Goal: Task Accomplishment & Management: Manage account settings

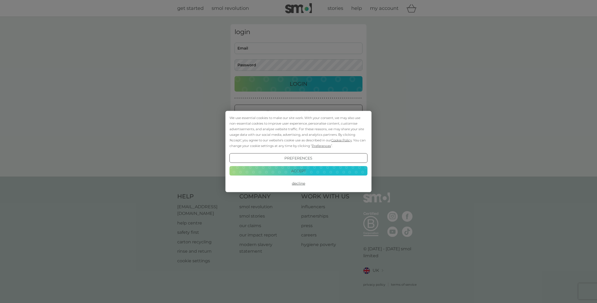
click at [316, 171] on button "Accept" at bounding box center [299, 171] width 138 height 10
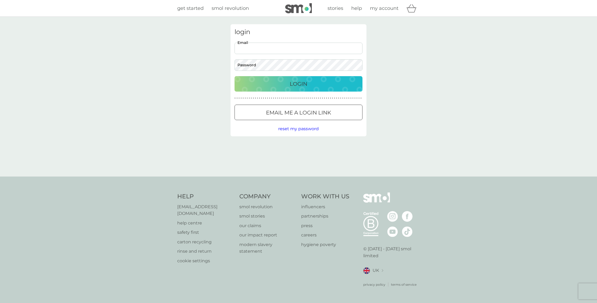
click at [251, 46] on input "Email" at bounding box center [299, 48] width 128 height 11
type input "[PERSON_NAME][EMAIL_ADDRESS][DOMAIN_NAME]"
click at [295, 49] on input "[PERSON_NAME][EMAIL_ADDRESS][DOMAIN_NAME]" at bounding box center [299, 48] width 128 height 11
click at [380, 8] on span "my account" at bounding box center [384, 8] width 29 height 6
click at [270, 86] on div "Login" at bounding box center [298, 84] width 117 height 9
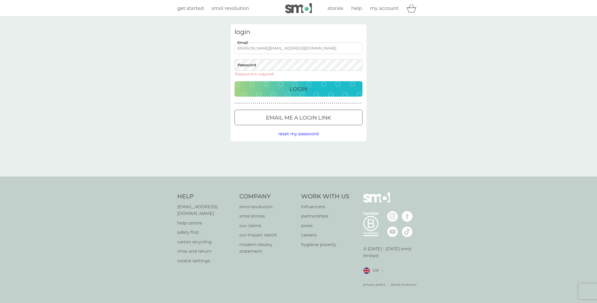
click at [288, 47] on input "[PERSON_NAME][EMAIL_ADDRESS][DOMAIN_NAME]" at bounding box center [299, 48] width 128 height 11
click at [481, 58] on div "login sarajane.p@hotmail.co.uk Email Password Password is required Login ● ● ● …" at bounding box center [298, 97] width 597 height 160
click at [310, 53] on input "[PERSON_NAME][EMAIL_ADDRESS][DOMAIN_NAME]" at bounding box center [299, 48] width 128 height 11
click at [306, 8] on img at bounding box center [298, 8] width 27 height 10
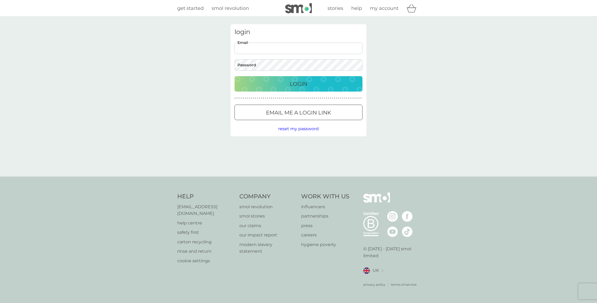
click at [300, 46] on input "Email" at bounding box center [299, 48] width 128 height 11
type input "[PERSON_NAME][EMAIL_ADDRESS][DOMAIN_NAME]"
click at [310, 85] on div "Login" at bounding box center [298, 84] width 117 height 9
click at [315, 81] on div "Login" at bounding box center [298, 84] width 117 height 9
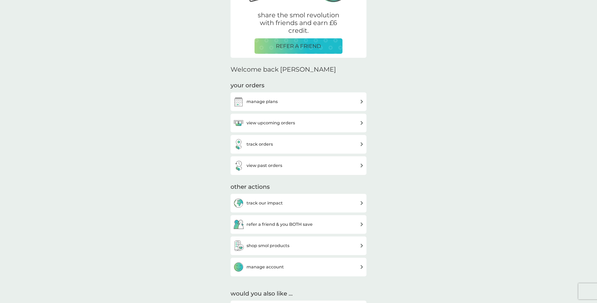
scroll to position [101, 0]
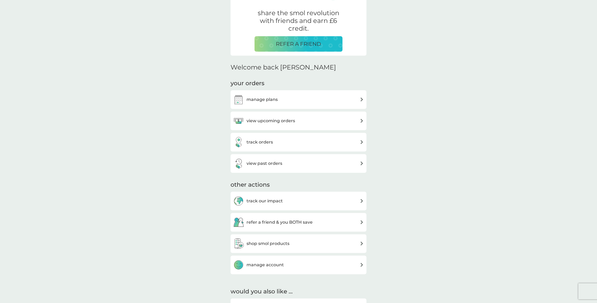
click at [362, 119] on img at bounding box center [362, 121] width 4 height 4
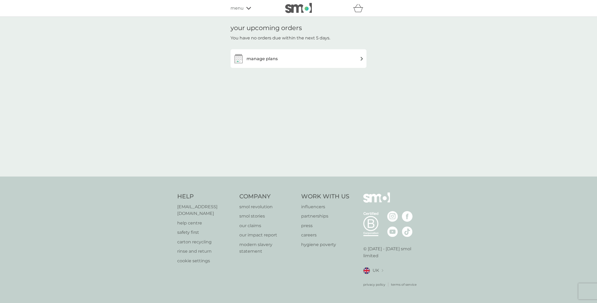
click at [362, 58] on img at bounding box center [362, 59] width 4 height 4
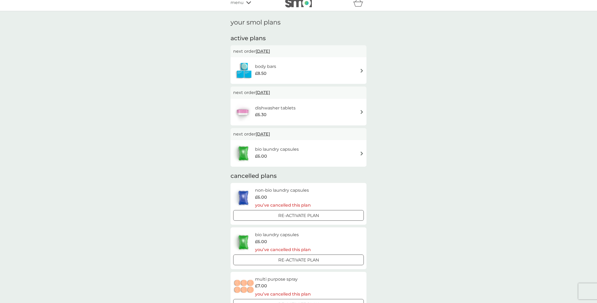
scroll to position [6, 0]
click at [293, 148] on h6 "bio laundry capsules" at bounding box center [277, 149] width 44 height 7
